Goal: Information Seeking & Learning: Learn about a topic

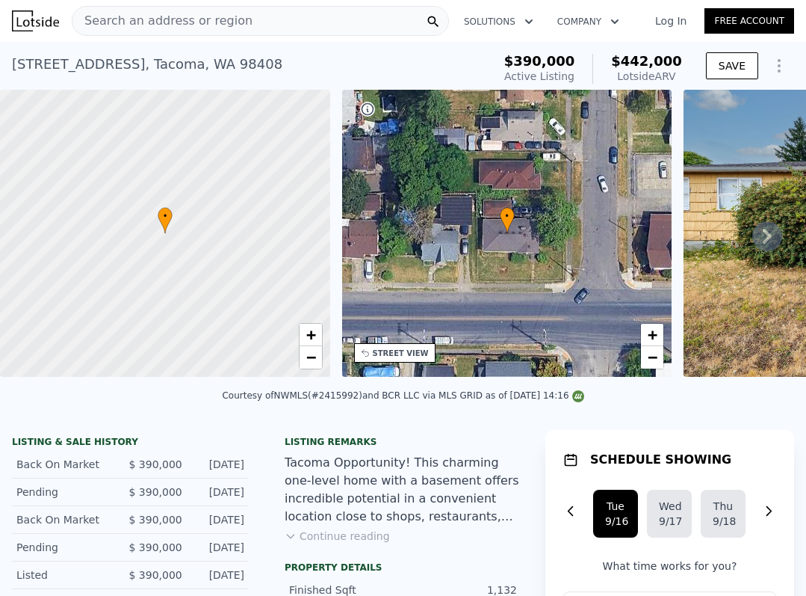
click at [389, 537] on div "Listing remarks Tacoma Opportunity! This charming one-level home with a basemen…" at bounding box center [403, 496] width 261 height 120
click at [772, 229] on icon at bounding box center [767, 236] width 30 height 30
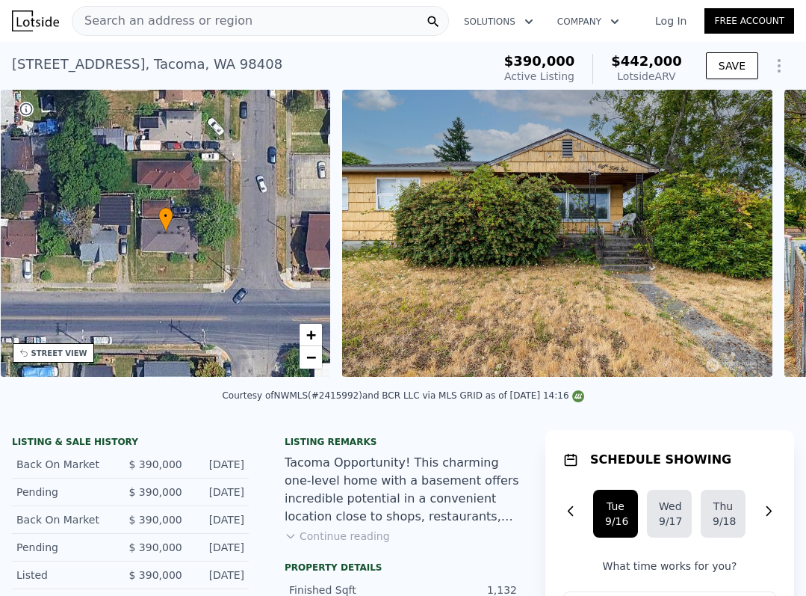
scroll to position [0, 348]
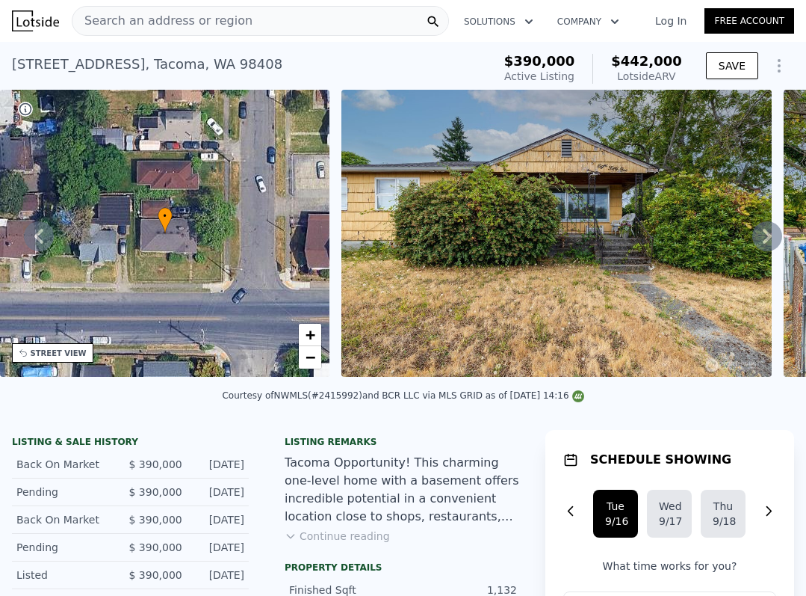
click at [761, 236] on icon at bounding box center [767, 236] width 30 height 30
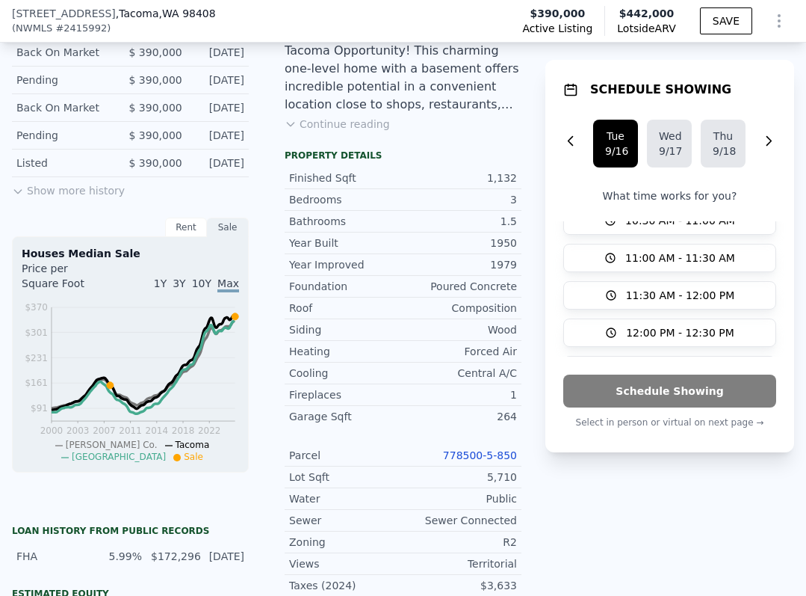
scroll to position [410, 0]
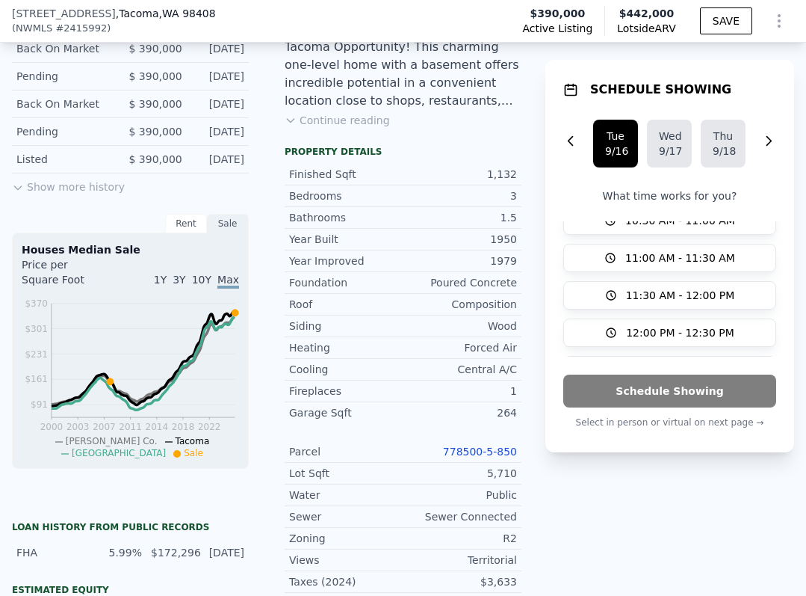
click at [336, 117] on button "Continue reading" at bounding box center [337, 120] width 105 height 15
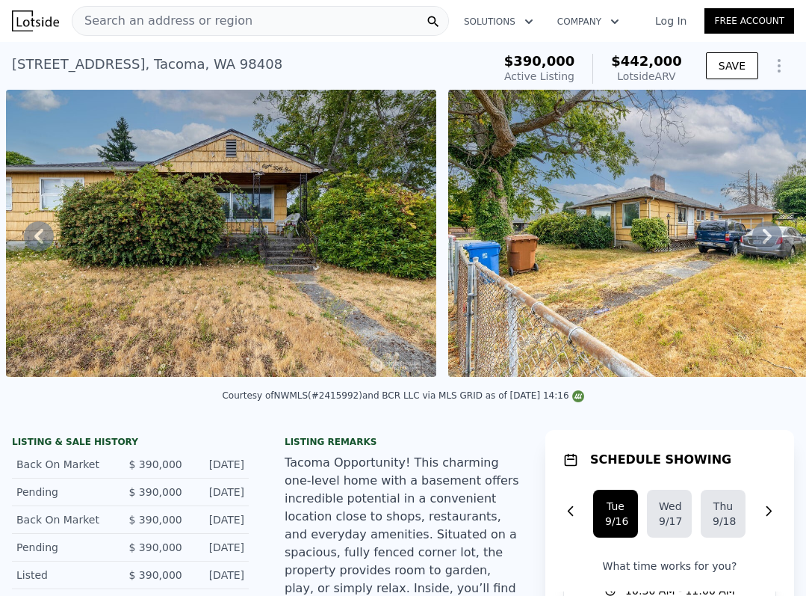
scroll to position [0, 0]
click at [309, 276] on img at bounding box center [221, 233] width 430 height 287
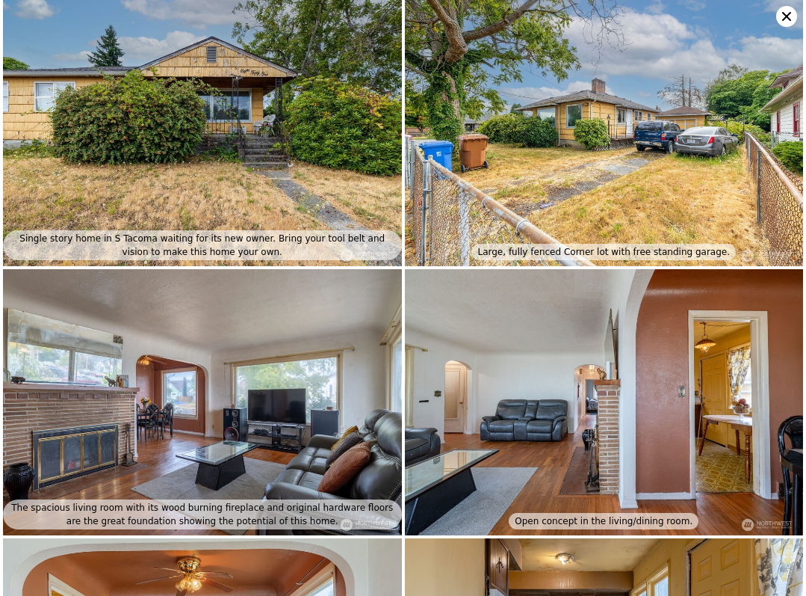
click at [328, 403] on img at bounding box center [202, 402] width 399 height 266
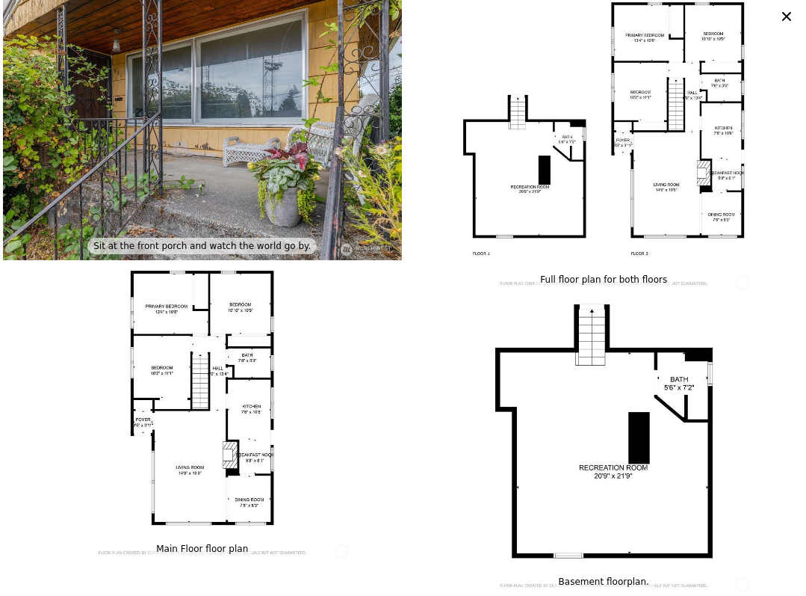
scroll to position [2156, 0]
click at [655, 148] on img at bounding box center [604, 144] width 399 height 299
click at [238, 370] on img at bounding box center [202, 412] width 399 height 299
click at [786, 17] on icon at bounding box center [786, 16] width 9 height 9
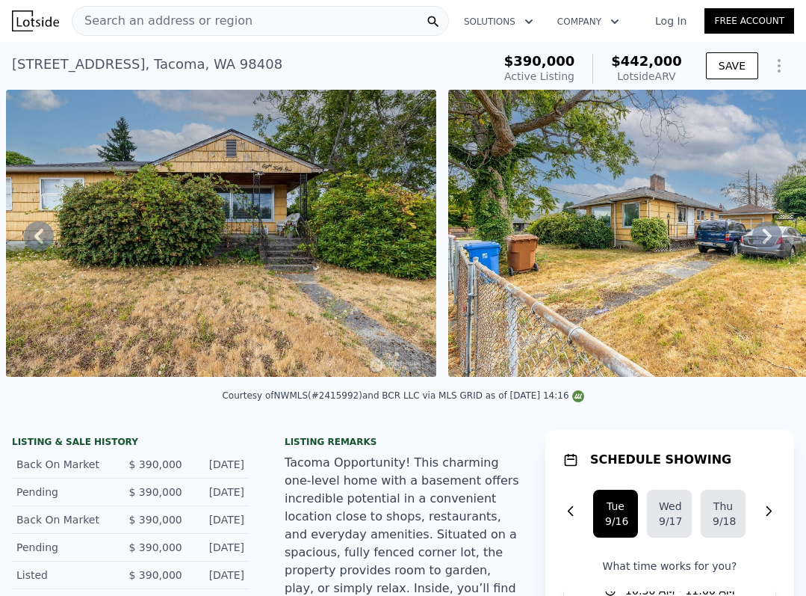
click at [705, 265] on img at bounding box center [663, 233] width 430 height 287
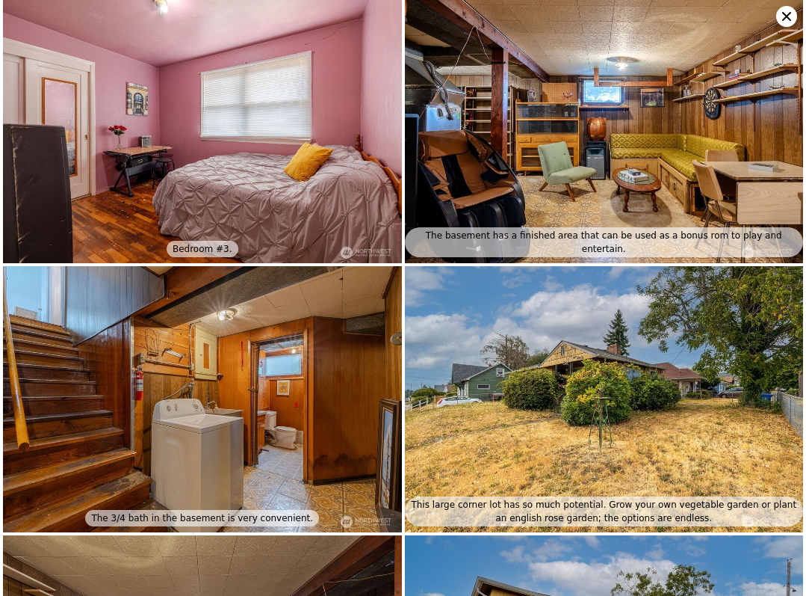
scroll to position [1344, 0]
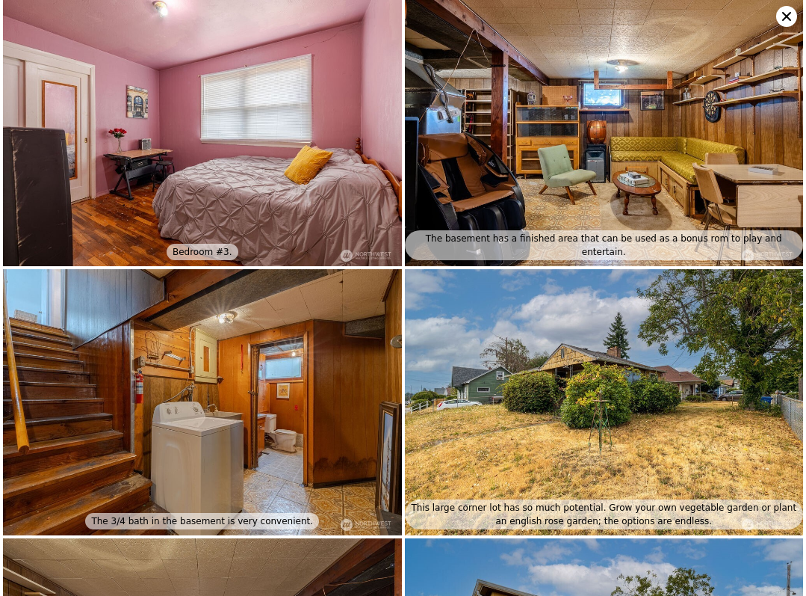
click at [348, 411] on img at bounding box center [202, 402] width 399 height 266
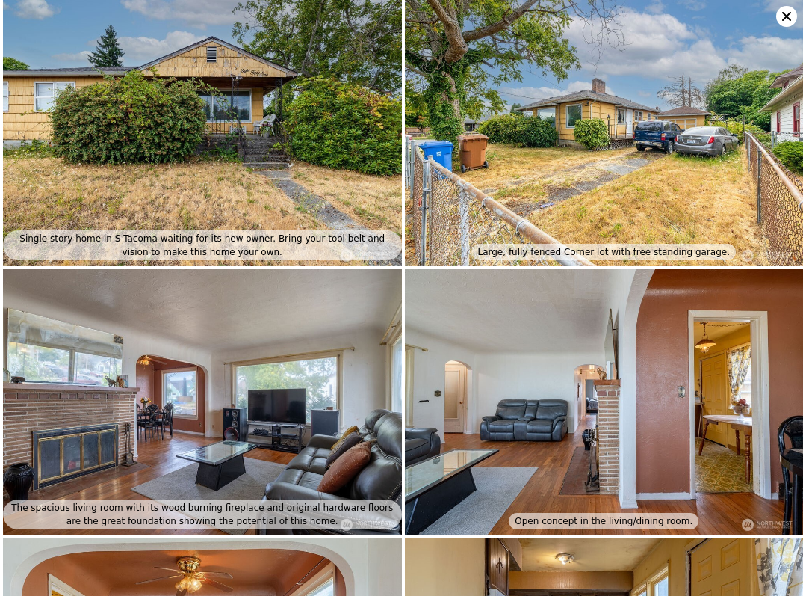
scroll to position [0, 0]
click at [634, 119] on img at bounding box center [604, 133] width 399 height 266
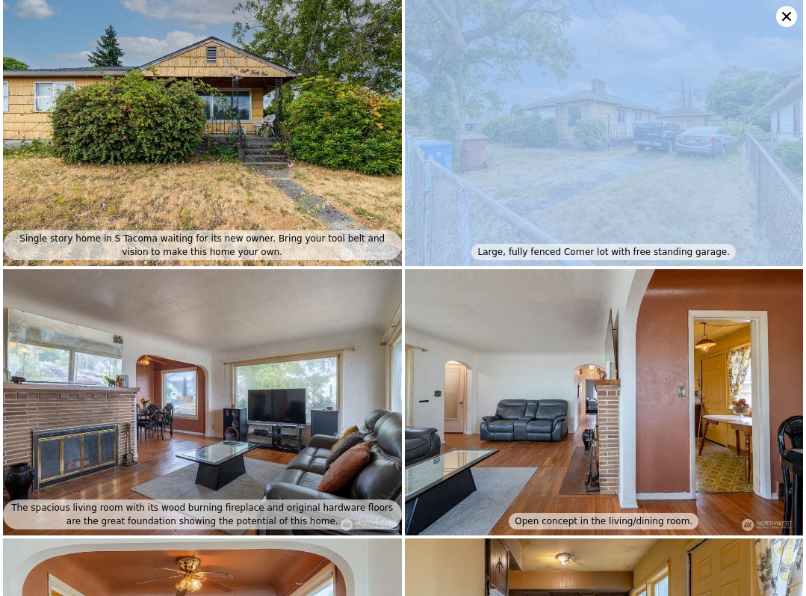
click at [634, 119] on img at bounding box center [604, 133] width 399 height 266
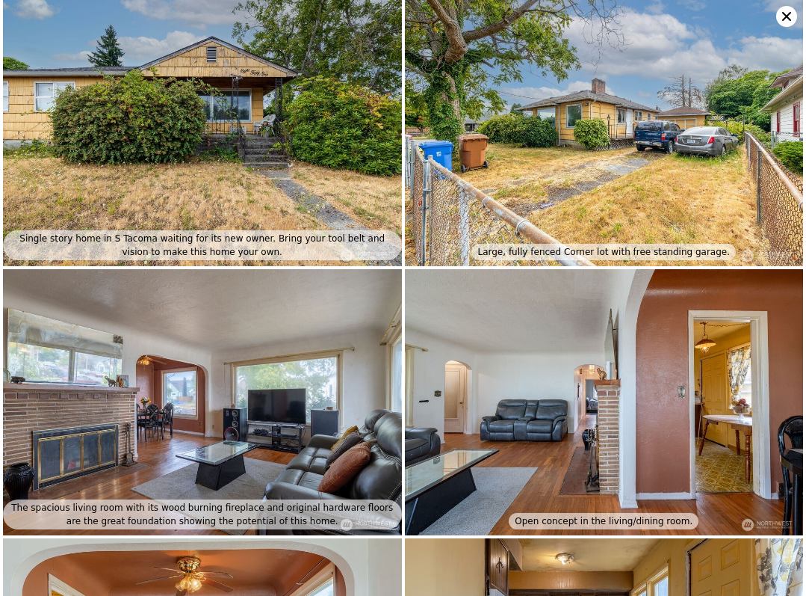
click at [786, 22] on icon at bounding box center [786, 16] width 21 height 21
